Goal: Check status: Check status

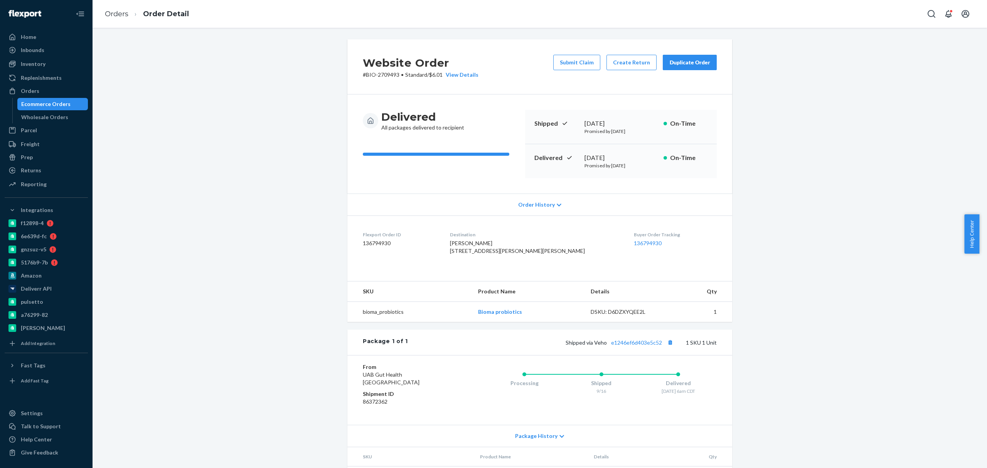
drag, startPoint x: 242, startPoint y: 326, endPoint x: 215, endPoint y: 235, distance: 95.1
click at [243, 326] on div "Website Order # BIO-2709493 • Standard / $6.01 View Details Submit Claim Create…" at bounding box center [539, 275] width 883 height 472
click at [57, 100] on div "Ecommerce Orders" at bounding box center [45, 104] width 49 height 8
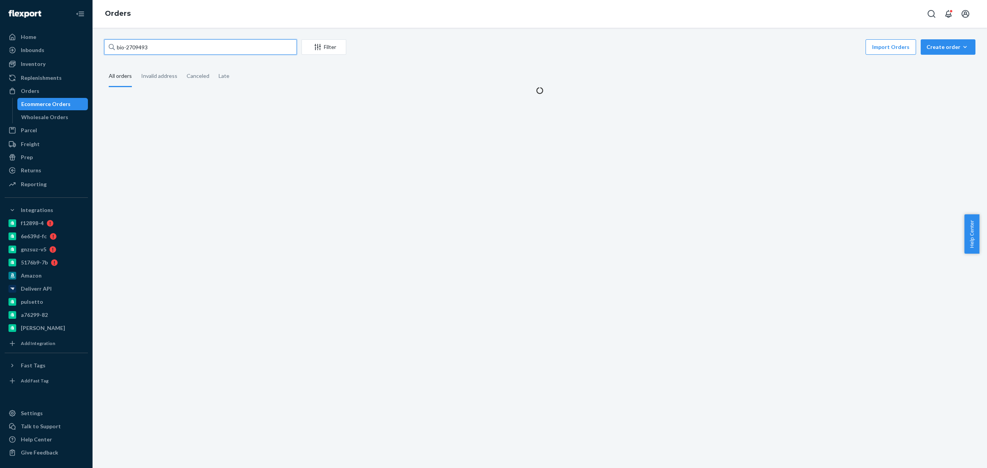
click at [145, 47] on input "bio-2709493" at bounding box center [200, 46] width 193 height 15
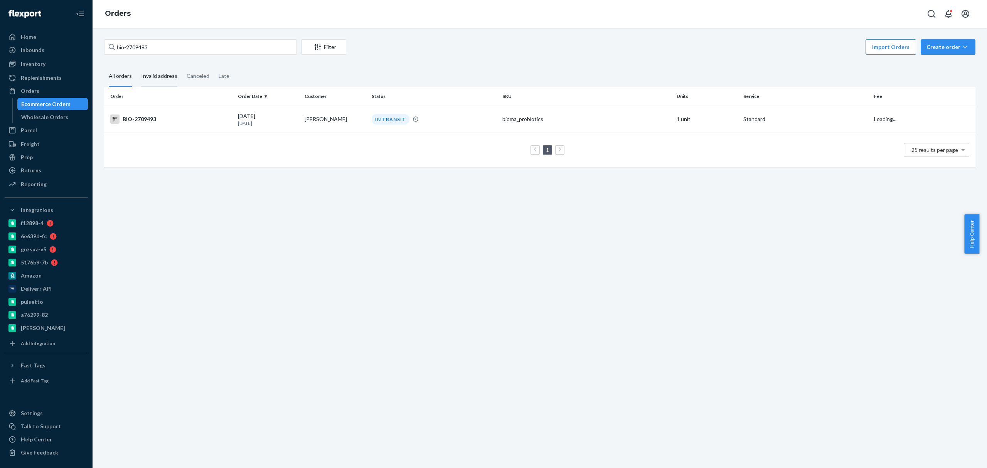
click at [219, 143] on div "1 25 results per page" at bounding box center [539, 150] width 859 height 25
click at [325, 122] on td "[PERSON_NAME]" at bounding box center [335, 119] width 67 height 27
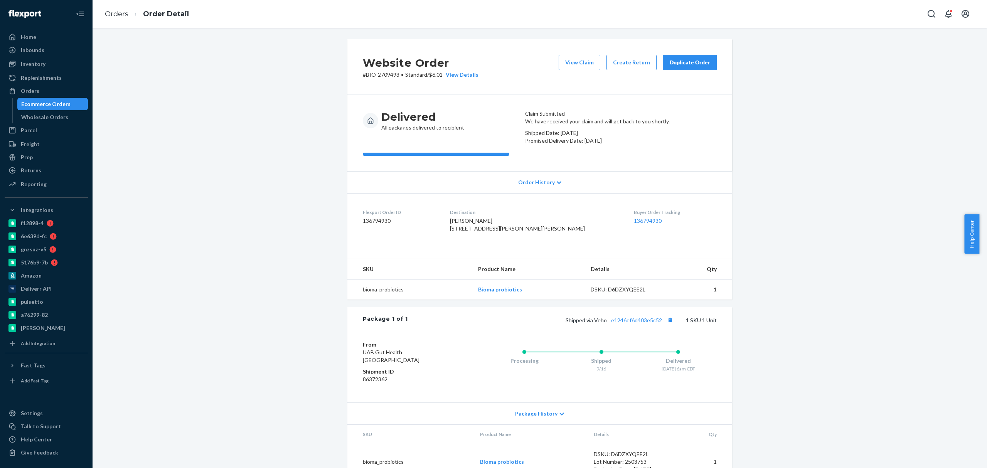
click at [62, 103] on div "Ecommerce Orders" at bounding box center [45, 104] width 49 height 8
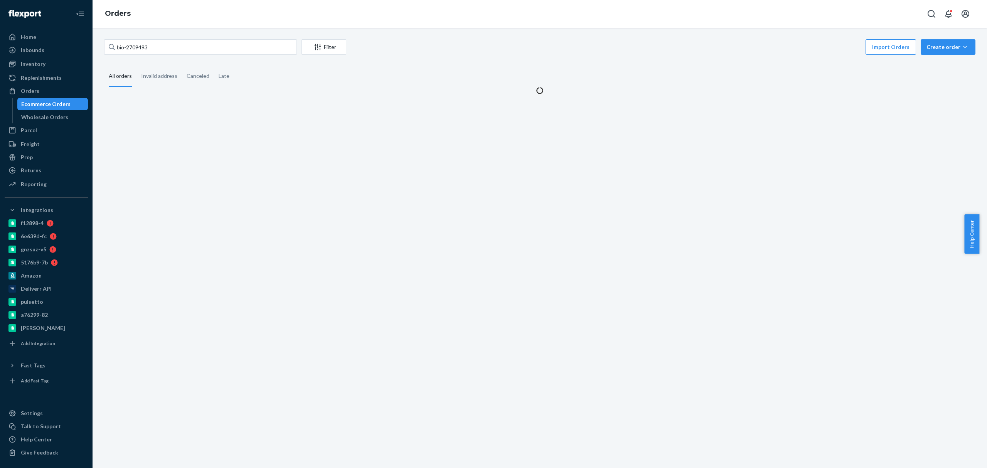
click at [141, 36] on div "bio-2709493 Filter Import Orders Create order Ecommerce order Removal order All…" at bounding box center [540, 248] width 895 height 440
click at [140, 45] on input "bio-2709493" at bounding box center [200, 46] width 193 height 15
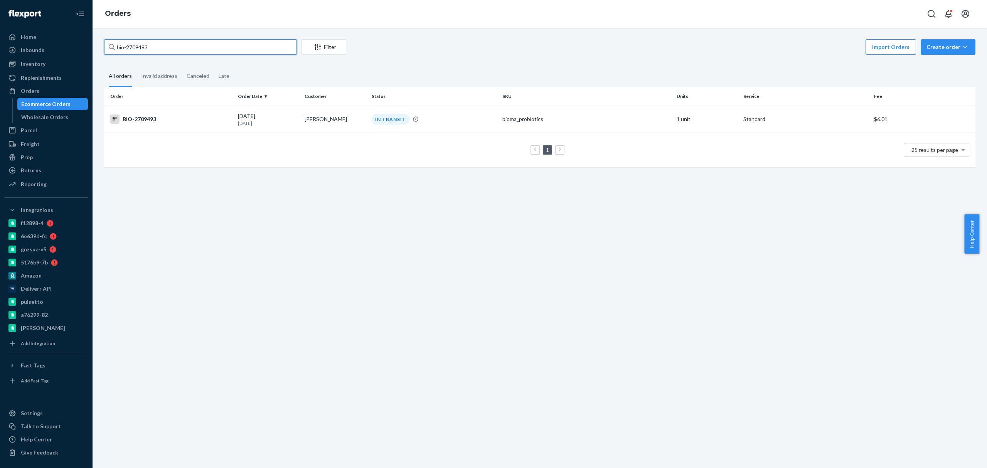
paste input "665878"
type input "bio-2665878"
click at [353, 243] on div "bio-2665878 Filter Import Orders Create order Ecommerce order Removal order All…" at bounding box center [540, 248] width 895 height 440
click at [232, 118] on td "BIO-2665878" at bounding box center [169, 119] width 131 height 27
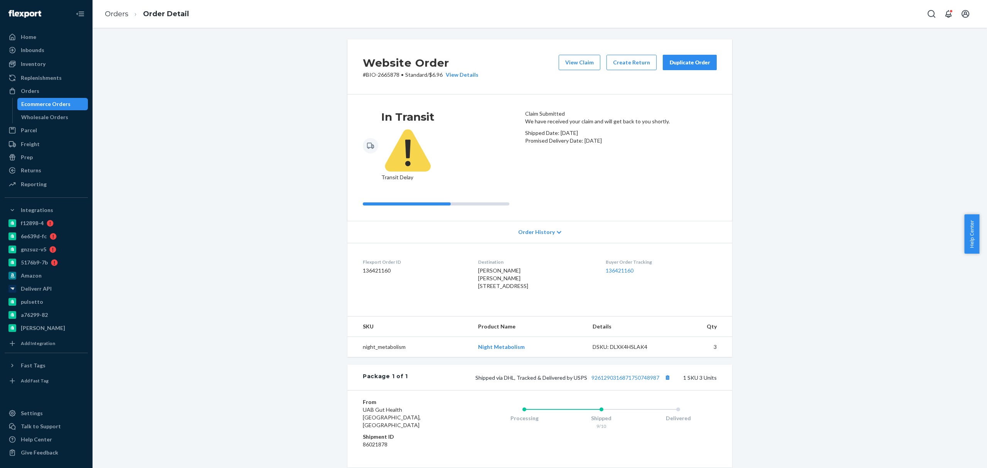
click at [61, 99] on div "Ecommerce Orders" at bounding box center [52, 104] width 69 height 11
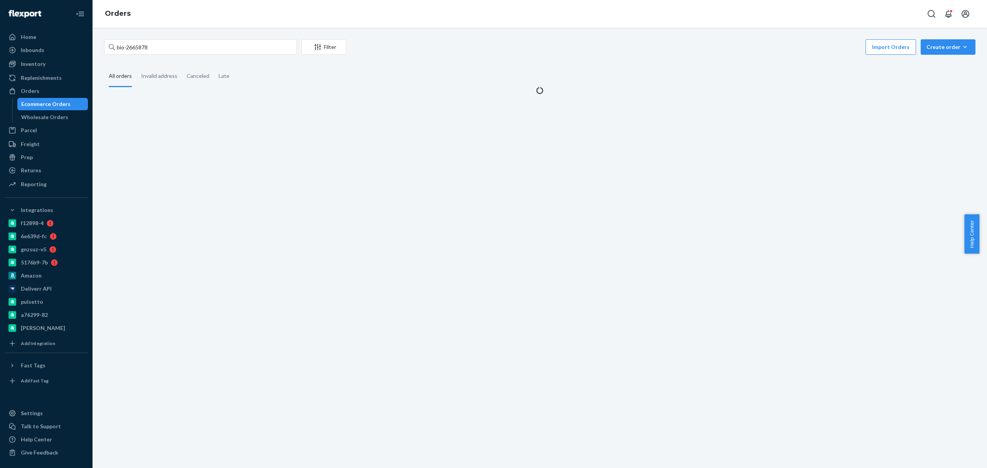
click at [231, 164] on div "bio-2665878 Filter Import Orders Create order Ecommerce order Removal order All…" at bounding box center [540, 248] width 895 height 440
click at [144, 49] on input "bio-2665878" at bounding box center [200, 46] width 193 height 15
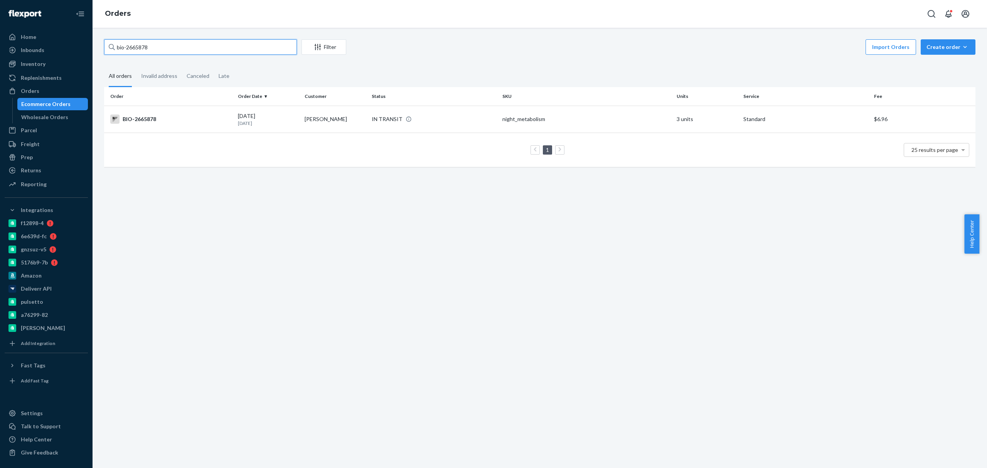
paste input "93022"
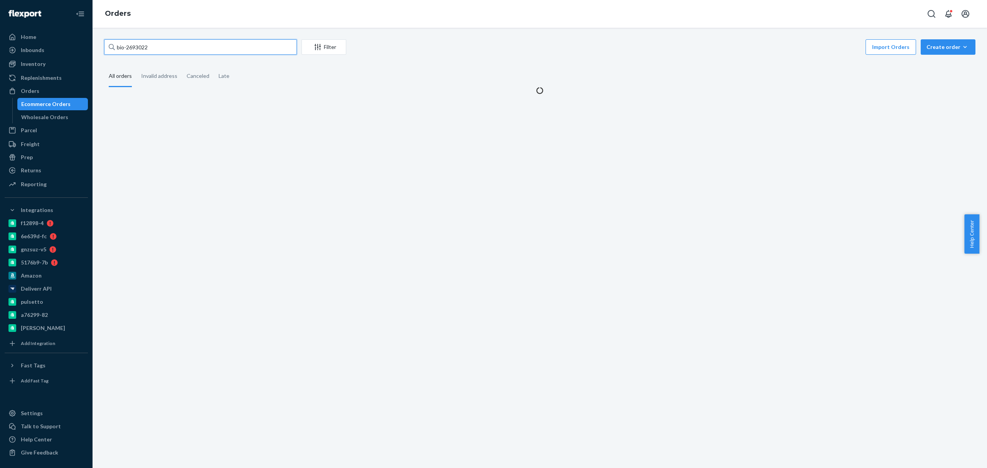
type input "bio-2693022"
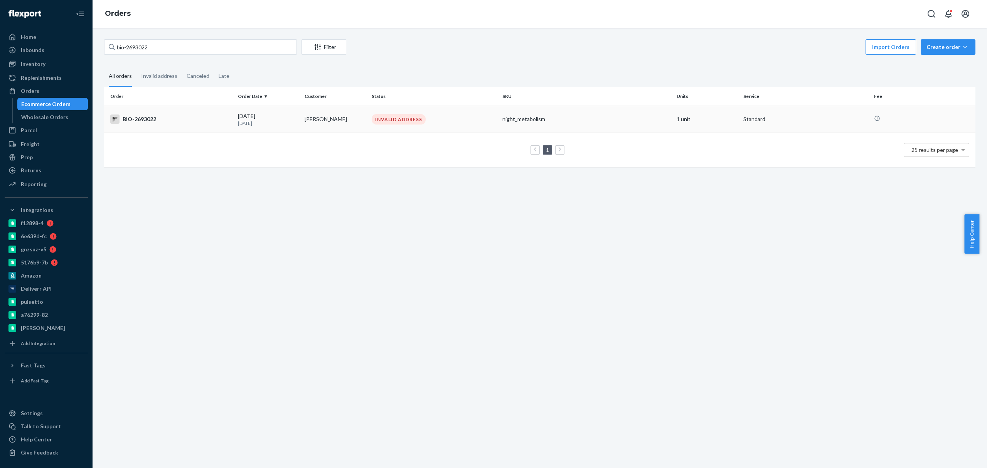
click at [353, 119] on td "[PERSON_NAME]" at bounding box center [335, 119] width 67 height 27
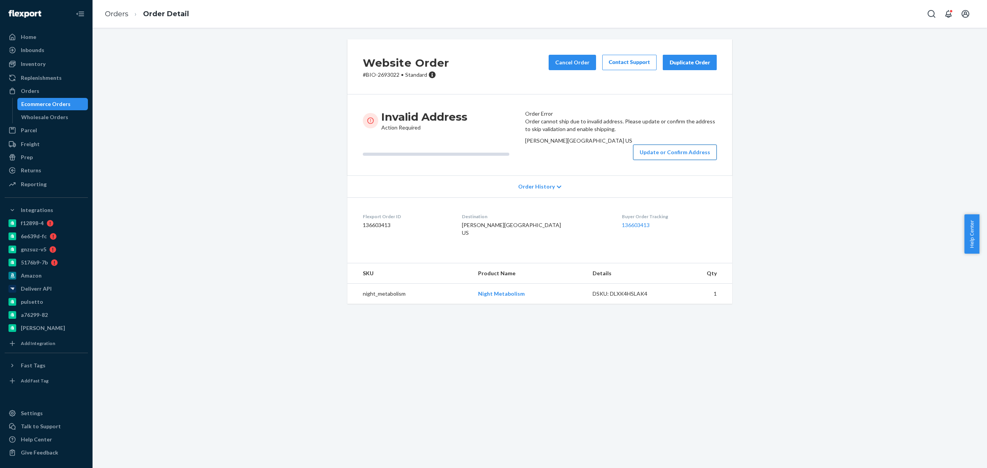
click at [689, 160] on button "Update or Confirm Address" at bounding box center [675, 152] width 84 height 15
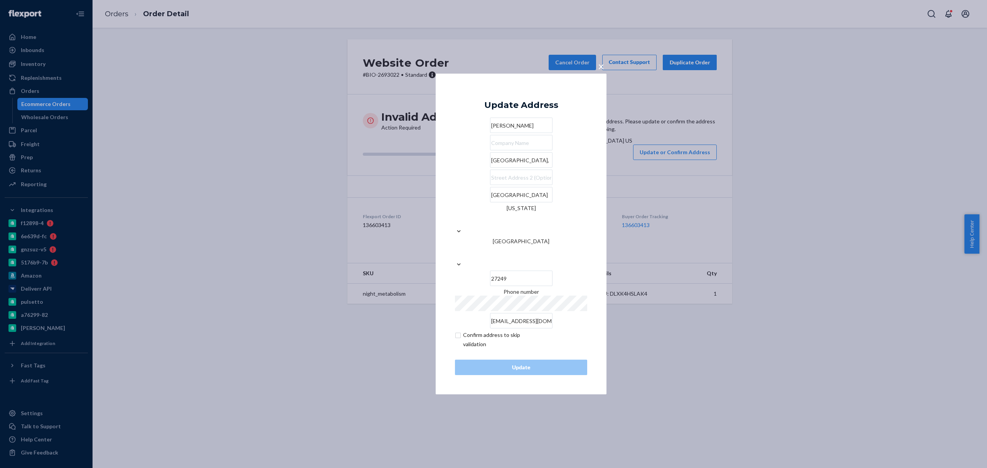
click at [553, 168] on input "[GEOGRAPHIC_DATA]," at bounding box center [521, 159] width 62 height 15
paste input "[STREET_ADDRESS][US_STATE]"
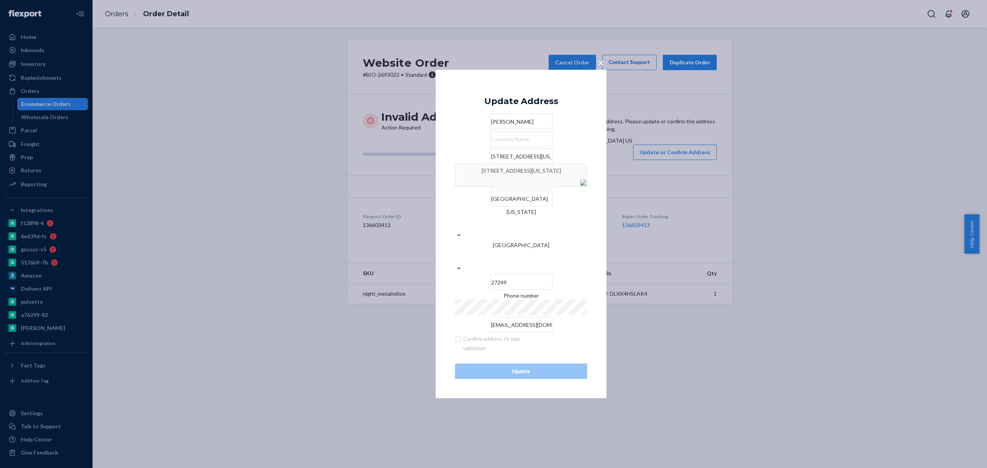
type input "[STREET_ADDRESS]"
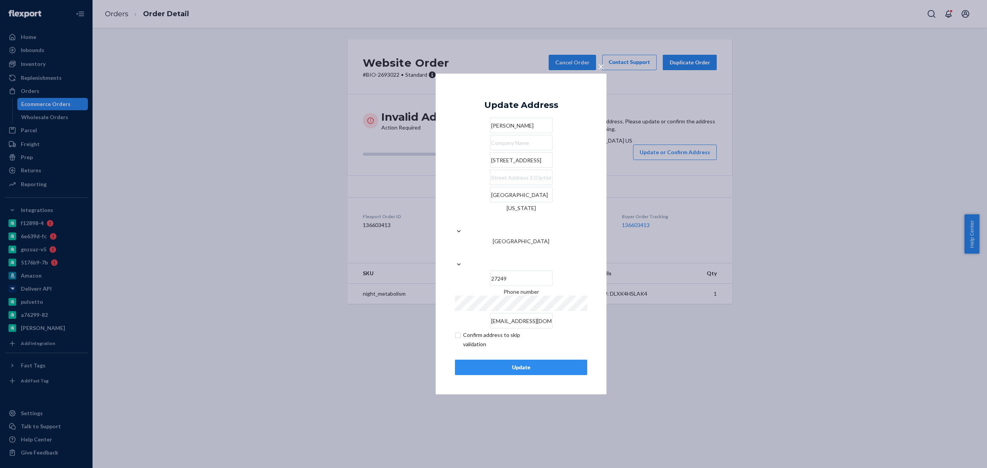
click at [570, 364] on div "Update" at bounding box center [521, 368] width 119 height 8
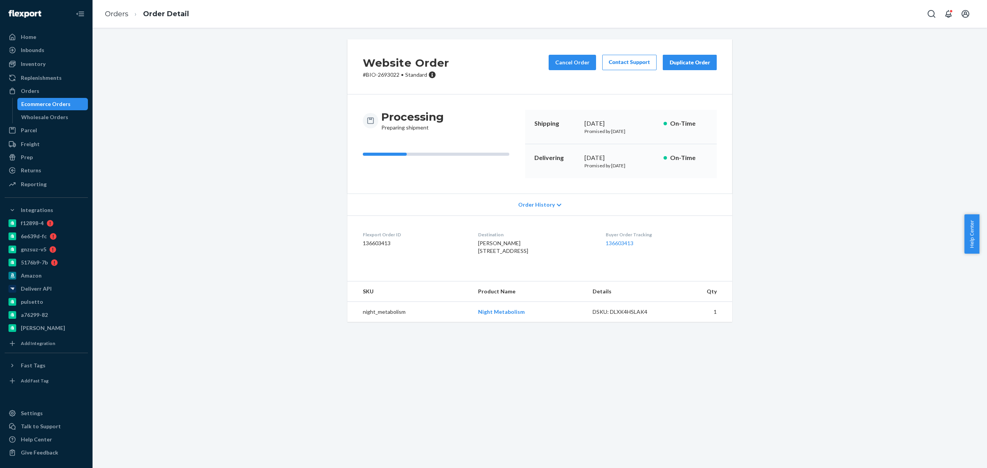
click at [60, 100] on div "Ecommerce Orders" at bounding box center [45, 104] width 49 height 8
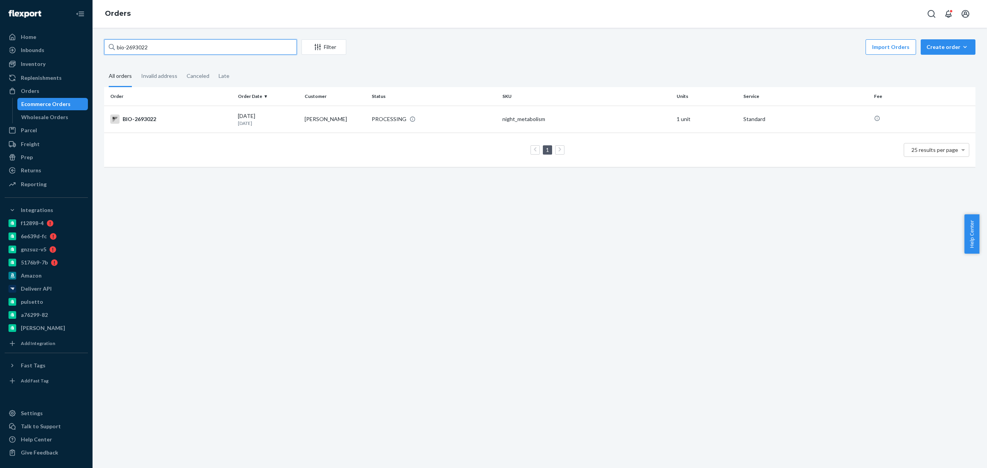
click at [202, 50] on input "bio-2693022" at bounding box center [200, 46] width 193 height 15
paste input "[PERSON_NAME]"
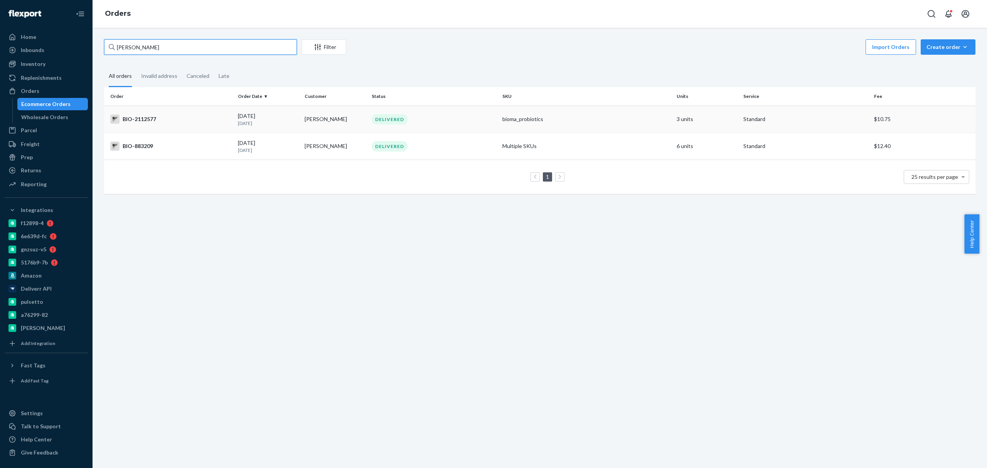
type input "[PERSON_NAME]"
click at [349, 120] on td "[PERSON_NAME]" at bounding box center [335, 119] width 67 height 27
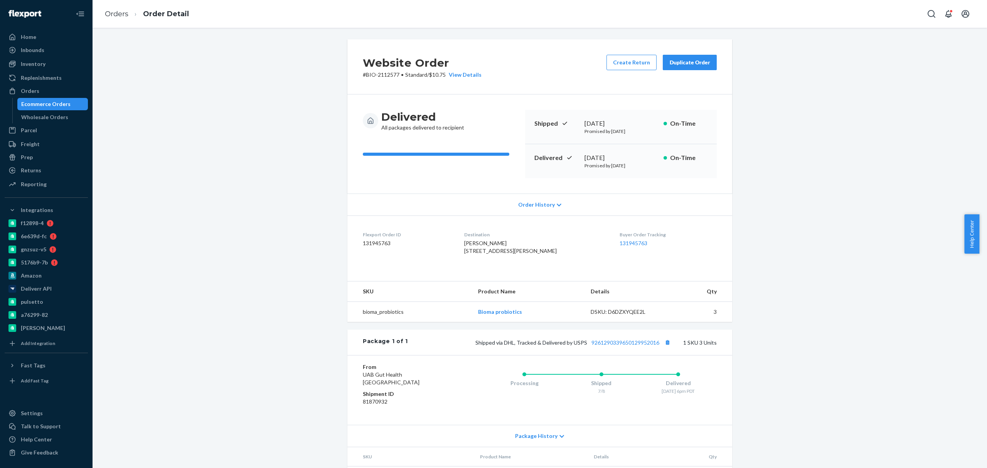
click at [391, 74] on p "# BIO-2112577 • Standard / $10.75 View Details" at bounding box center [422, 75] width 119 height 8
copy p "2112577"
click at [50, 102] on div "Ecommerce Orders" at bounding box center [45, 104] width 49 height 8
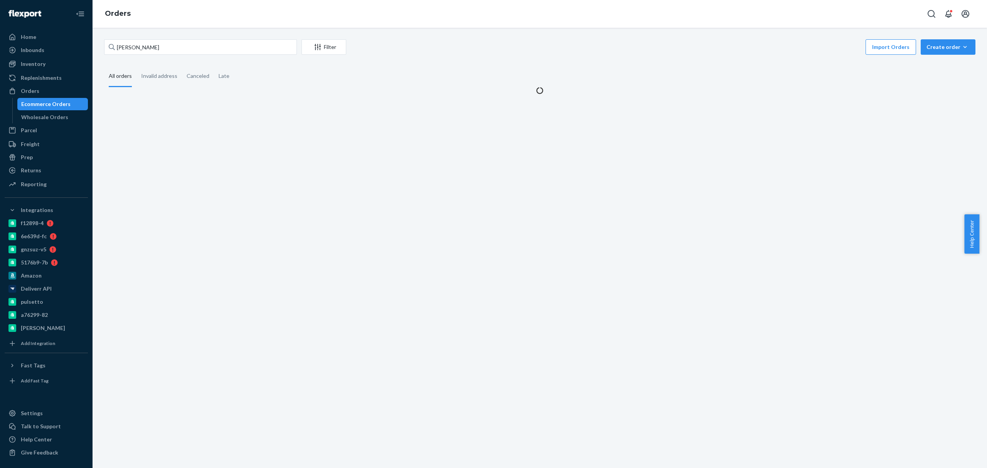
click at [181, 130] on div "[PERSON_NAME] Filter Import Orders Create order Ecommerce order Removal order A…" at bounding box center [540, 248] width 895 height 440
drag, startPoint x: 171, startPoint y: 46, endPoint x: -192, endPoint y: 17, distance: 364.8
click at [0, 17] on html "Home Inbounds Shipping Plans Problems Inventory Products Branded Packaging Repl…" at bounding box center [493, 234] width 987 height 468
paste input "2747535"
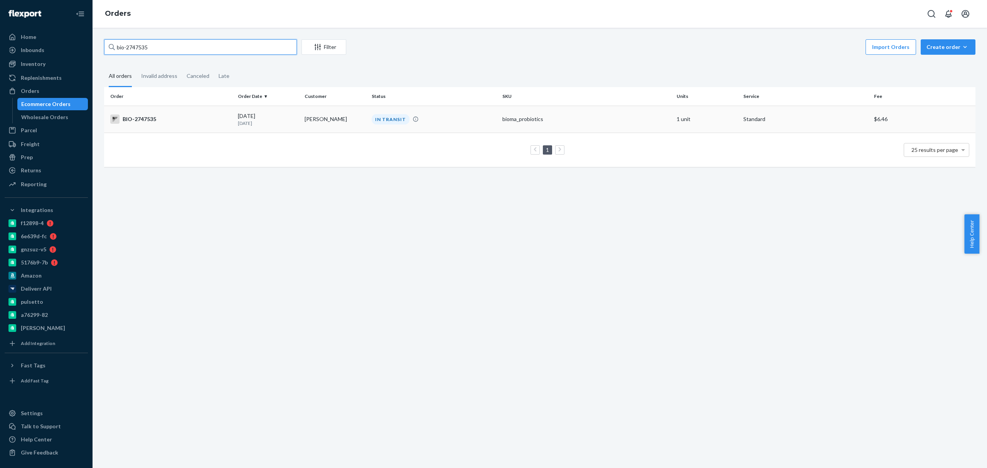
type input "bio-2747535"
click at [329, 113] on td "[PERSON_NAME]" at bounding box center [335, 119] width 67 height 27
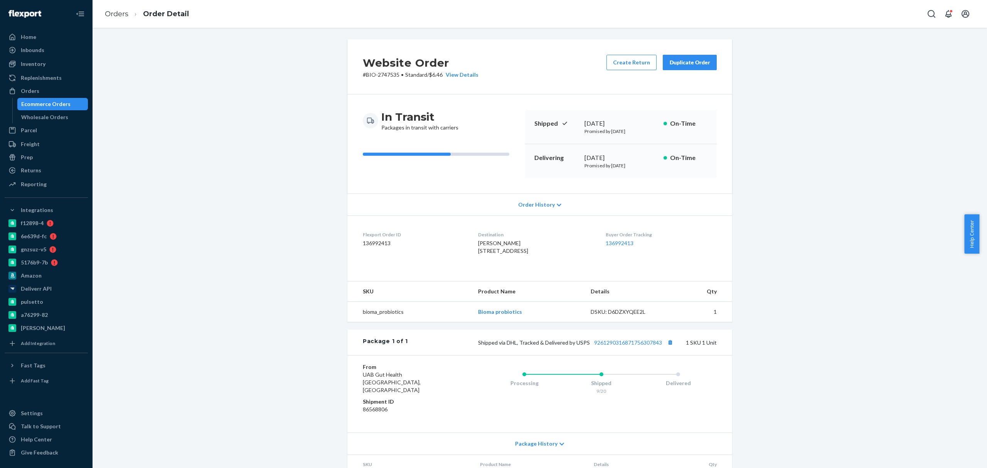
click at [613, 348] on div "Shipped via DHL, Tracked & Delivered by USPS 9261290316871756307843 1 SKU 1 Unit" at bounding box center [562, 342] width 309 height 10
click at [615, 346] on link "9261290316871756307843" at bounding box center [628, 342] width 68 height 7
drag, startPoint x: 70, startPoint y: 99, endPoint x: 172, endPoint y: 135, distance: 108.3
click at [70, 99] on div "Ecommerce Orders" at bounding box center [52, 104] width 69 height 11
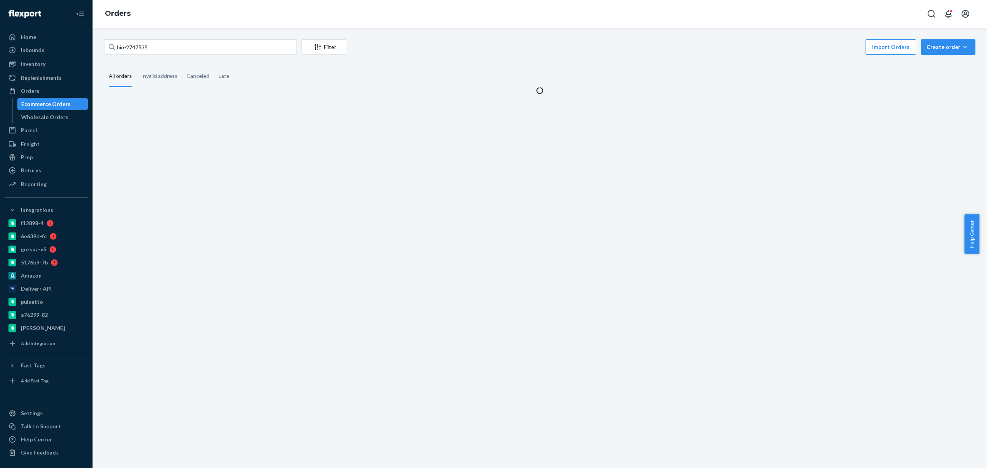
click at [178, 138] on div "bio-2747535 Filter Import Orders Create order Ecommerce order Removal order All…" at bounding box center [540, 248] width 895 height 440
click at [130, 49] on input "bio-2747535" at bounding box center [200, 46] width 193 height 15
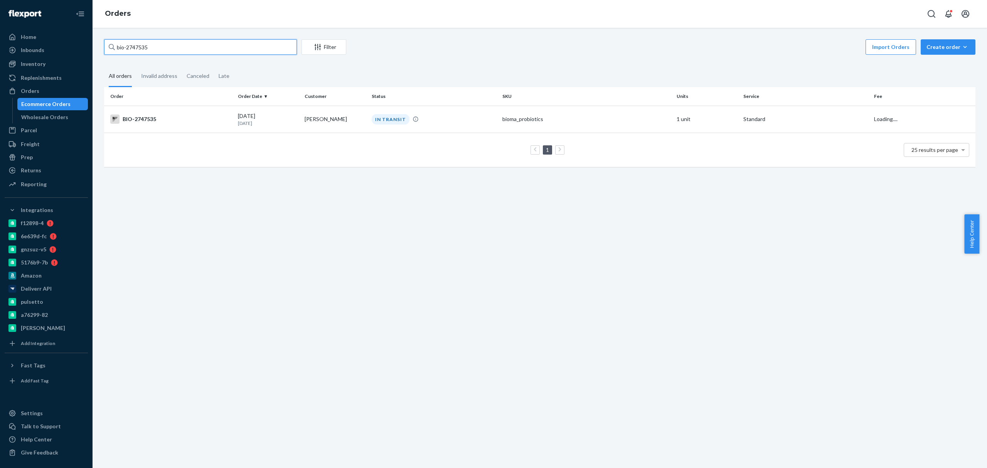
paste input "574967"
type input "bio-2574967"
drag, startPoint x: 172, startPoint y: 19, endPoint x: 198, endPoint y: 34, distance: 29.9
click at [173, 19] on div "Orders" at bounding box center [540, 14] width 895 height 28
click at [335, 120] on td "[PERSON_NAME]" at bounding box center [335, 119] width 67 height 27
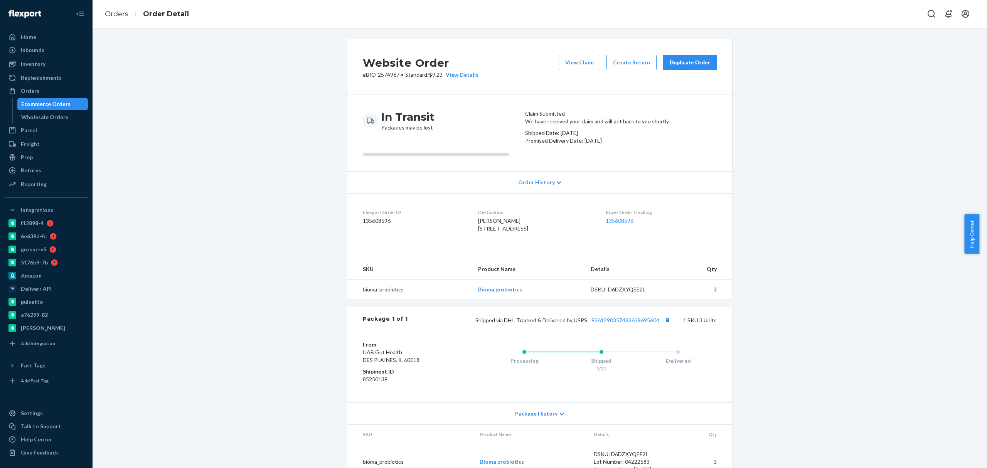
drag, startPoint x: 556, startPoint y: 128, endPoint x: 650, endPoint y: 157, distance: 98.9
click at [650, 156] on article "Claim Submitted We have received your claim and will get back to you shortly. S…" at bounding box center [621, 133] width 192 height 46
click at [650, 137] on p "Shipped Date: [DATE]" at bounding box center [621, 133] width 192 height 8
drag, startPoint x: 59, startPoint y: 102, endPoint x: 154, endPoint y: 177, distance: 120.0
click at [59, 102] on div "Ecommerce Orders" at bounding box center [45, 104] width 49 height 8
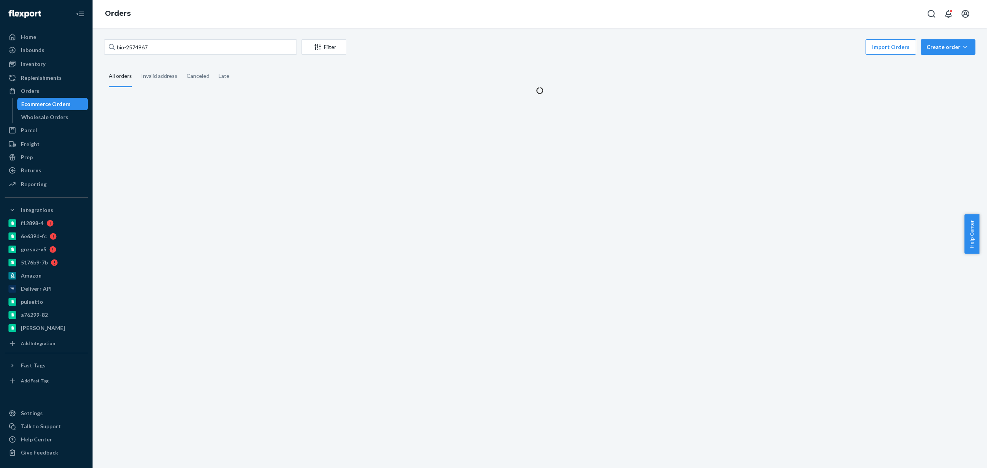
click at [182, 193] on div "bio-2574967 Filter Import Orders Create order Ecommerce order Removal order All…" at bounding box center [540, 248] width 895 height 440
click at [127, 45] on input "bio-2574967" at bounding box center [200, 46] width 193 height 15
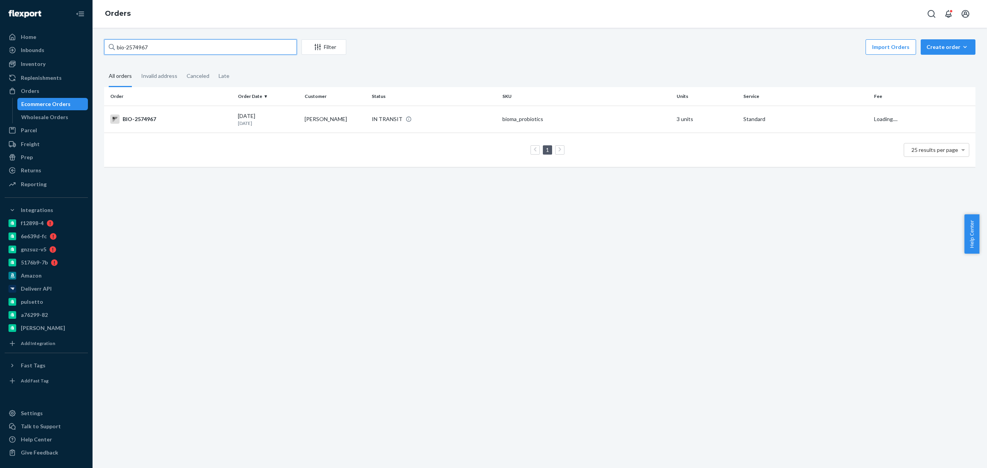
paste input "629602"
type input "bio-2629602"
drag, startPoint x: 167, startPoint y: 170, endPoint x: 197, endPoint y: 197, distance: 40.4
click at [174, 175] on div "Order Order Date Customer Status SKU Units Service Fee BIO-2574967 [DATE] [DATE…" at bounding box center [540, 131] width 872 height 88
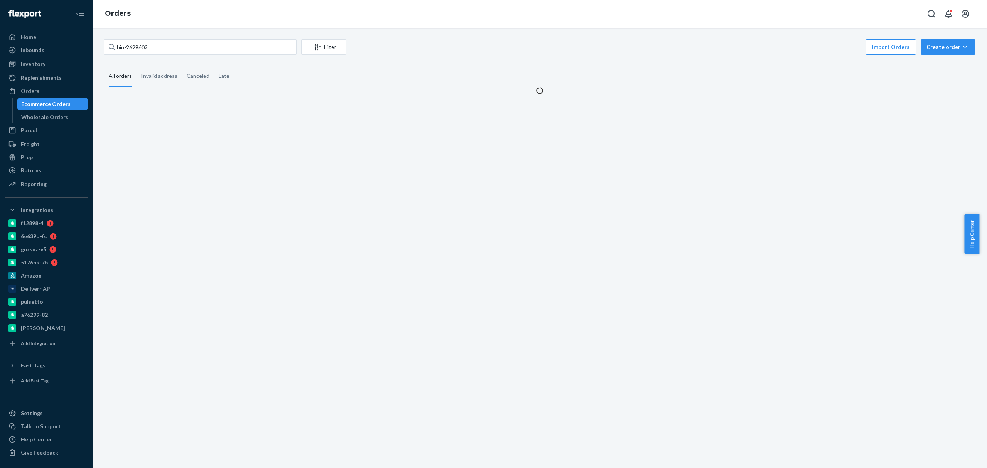
click at [269, 280] on div "bio-2629602 Filter Import Orders Create order Ecommerce order Removal order All…" at bounding box center [540, 248] width 895 height 440
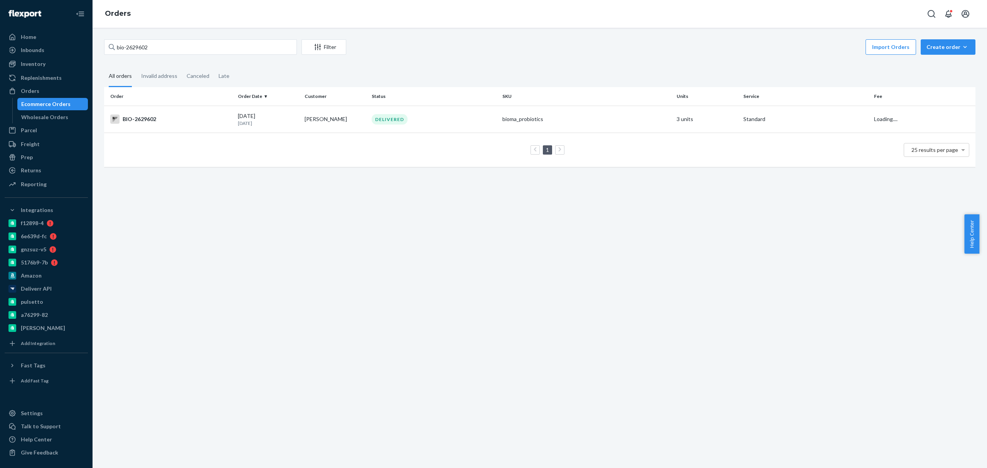
drag, startPoint x: 539, startPoint y: 232, endPoint x: 463, endPoint y: 228, distance: 75.7
click at [537, 232] on div "bio-2629602 Filter Import Orders Create order Ecommerce order Removal order All…" at bounding box center [540, 248] width 895 height 440
click at [383, 113] on td "DELIVERED" at bounding box center [434, 119] width 131 height 27
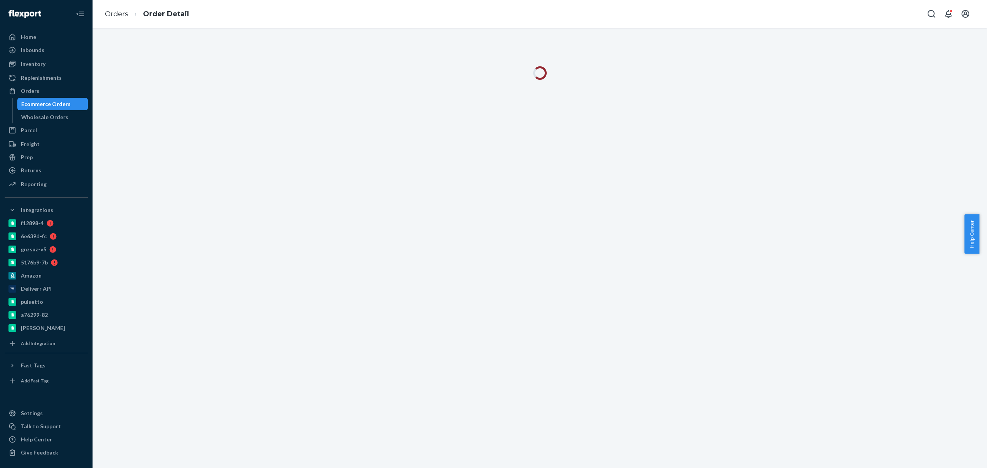
click at [272, 235] on div at bounding box center [540, 248] width 895 height 440
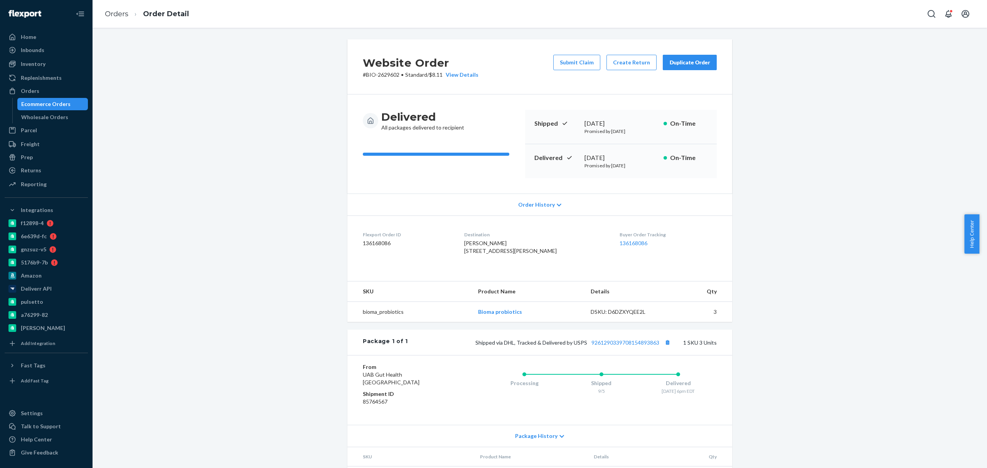
click at [45, 106] on div "Ecommerce Orders" at bounding box center [45, 104] width 49 height 8
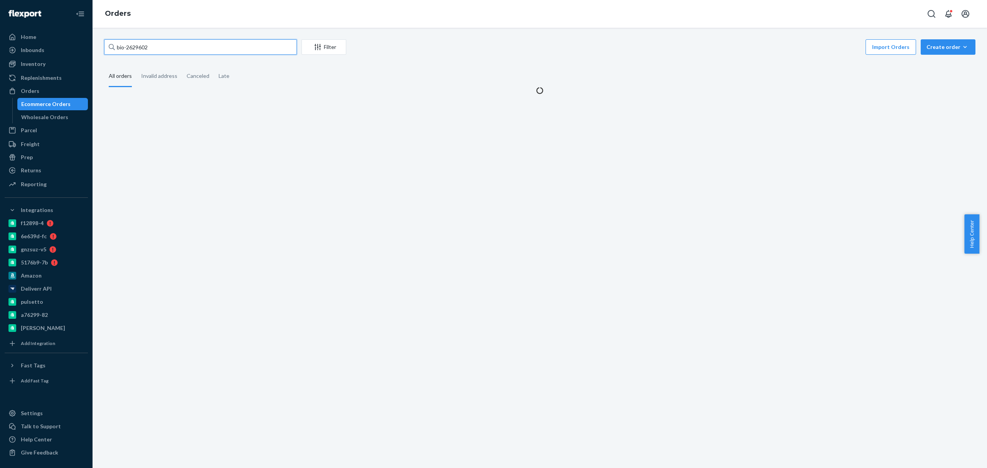
click at [152, 42] on input "bio-2629602" at bounding box center [200, 46] width 193 height 15
click at [145, 44] on input "bio-2629602" at bounding box center [200, 46] width 193 height 15
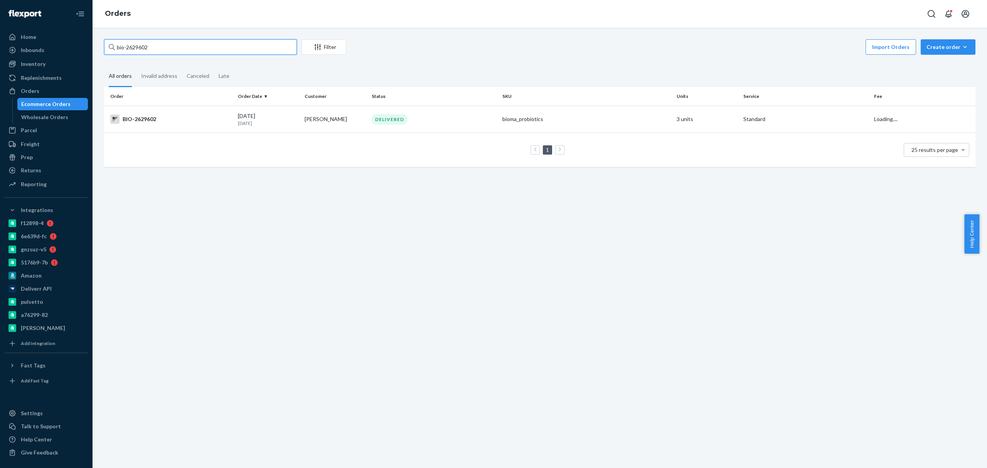
click at [145, 44] on input "bio-2629602" at bounding box center [200, 46] width 193 height 15
paste input "556956"
type input "bio-2556956"
click at [149, 39] on div "bio-2556956 Filter Import Orders Create order Ecommerce order Removal order All…" at bounding box center [540, 248] width 895 height 440
click at [284, 118] on div "[DATE] [DATE]" at bounding box center [268, 119] width 61 height 14
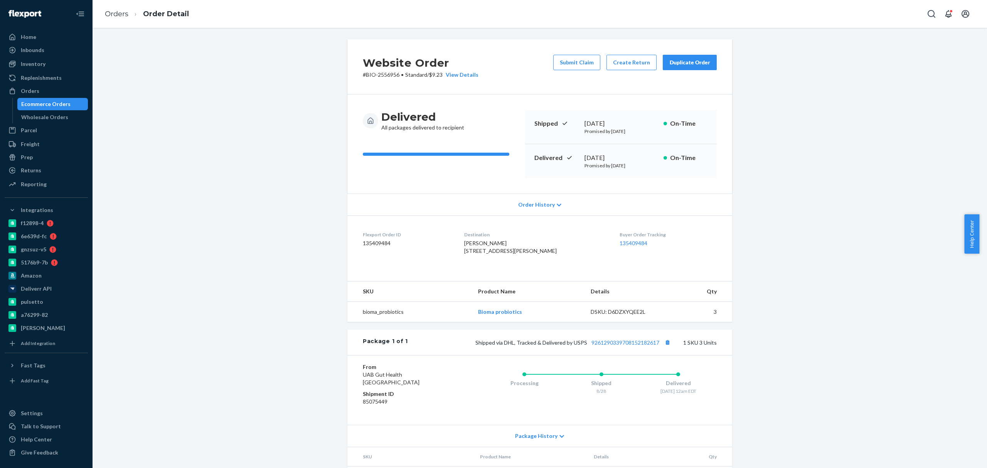
scroll to position [59, 0]
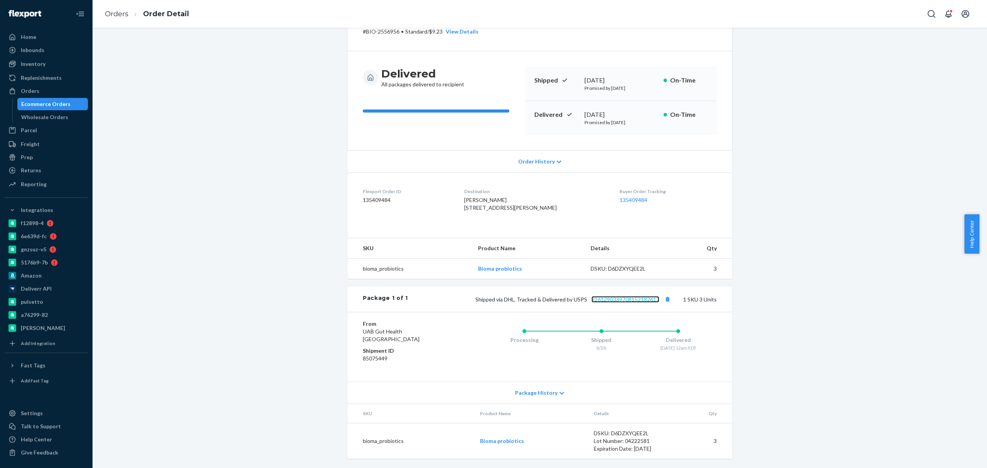
click at [615, 298] on link "9261290339708152182617" at bounding box center [626, 299] width 68 height 7
